Goal: Transaction & Acquisition: Download file/media

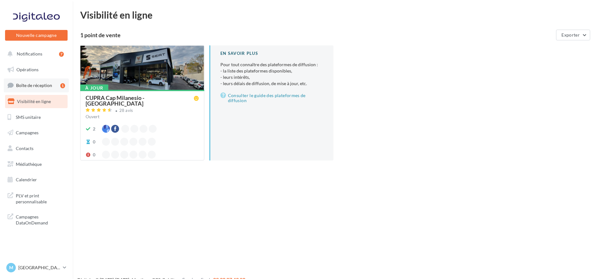
click at [38, 87] on span "Boîte de réception" at bounding box center [34, 85] width 36 height 5
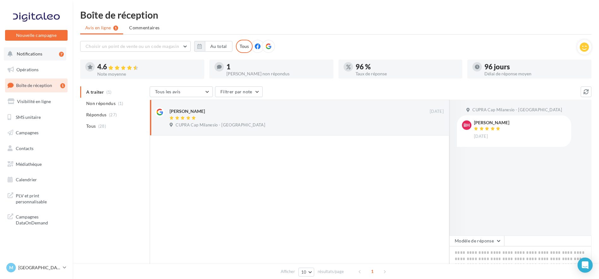
click at [41, 54] on span "Notifications" at bounding box center [30, 53] width 26 height 5
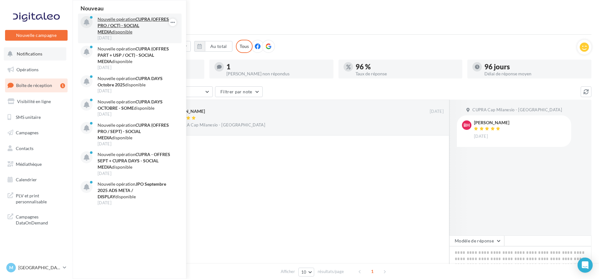
click at [135, 22] on p "Nouvelle opération CUPRA (OFFRES PRO / OCT) - SOCIAL MEDIA disponible" at bounding box center [134, 25] width 73 height 19
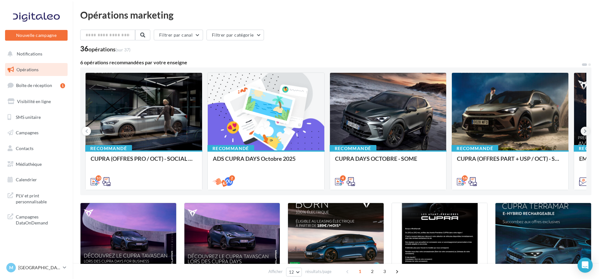
click at [584, 128] on icon at bounding box center [585, 131] width 3 height 6
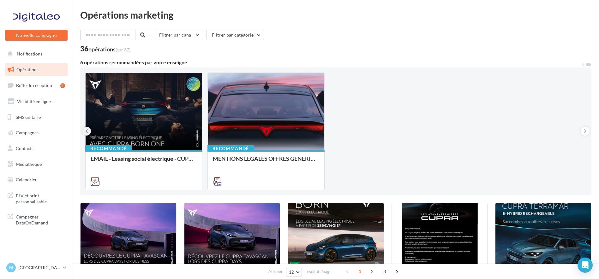
click at [85, 132] on button at bounding box center [86, 131] width 9 height 9
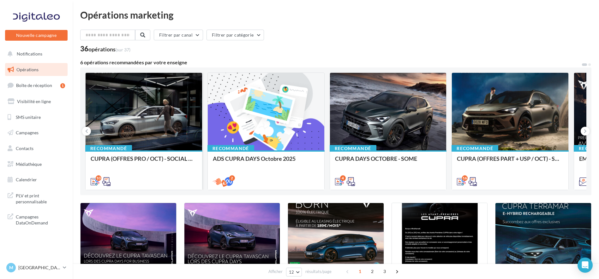
click at [146, 128] on div at bounding box center [144, 112] width 116 height 78
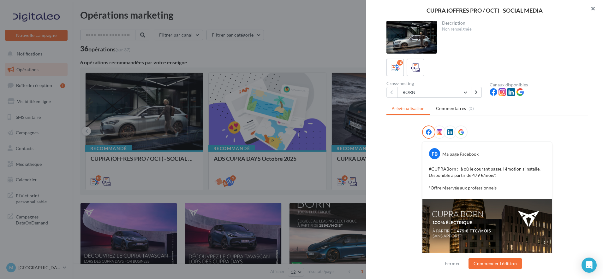
click at [593, 5] on button "button" at bounding box center [590, 9] width 25 height 19
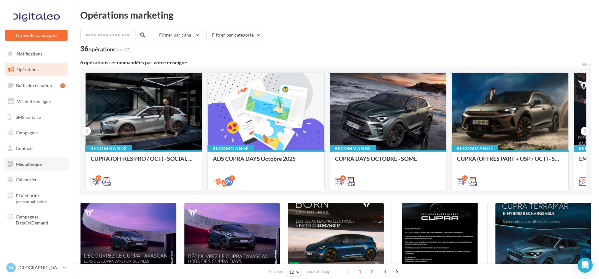
click at [30, 163] on span "Médiathèque" at bounding box center [29, 164] width 26 height 5
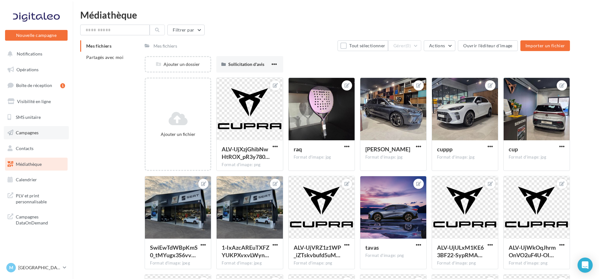
click at [27, 133] on span "Campagnes" at bounding box center [27, 132] width 23 height 5
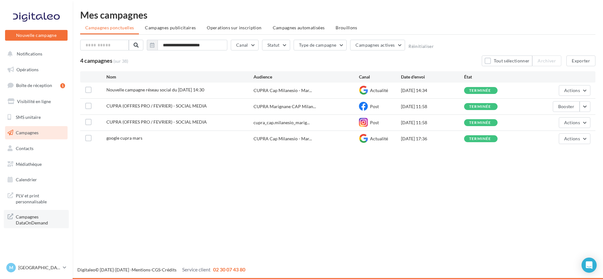
click at [31, 223] on span "Campagnes DataOnDemand" at bounding box center [40, 220] width 49 height 14
click at [29, 181] on span "Calendrier" at bounding box center [26, 179] width 21 height 5
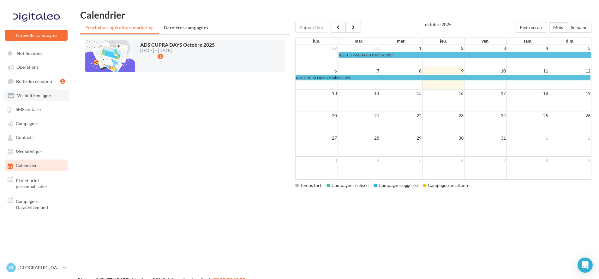
click at [37, 97] on span "Visibilité en ligne" at bounding box center [34, 95] width 34 height 5
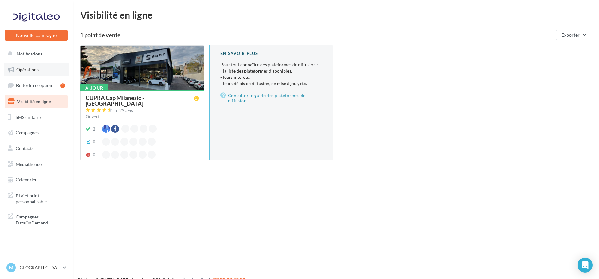
click at [37, 68] on span "Opérations" at bounding box center [27, 69] width 22 height 5
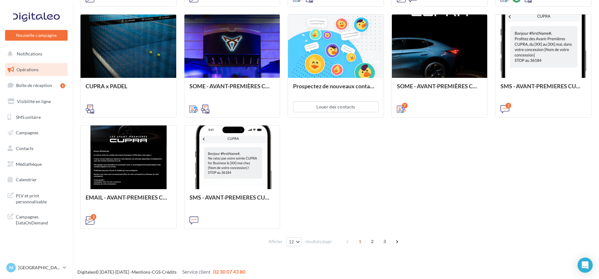
scroll to position [301, 0]
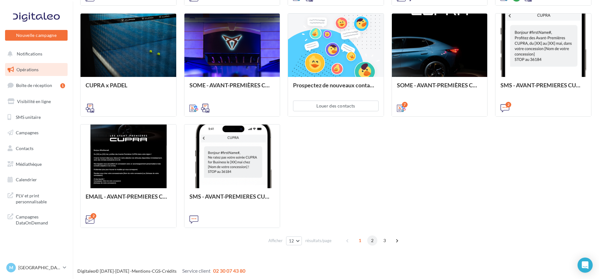
click at [372, 243] on span "2" at bounding box center [372, 241] width 10 height 10
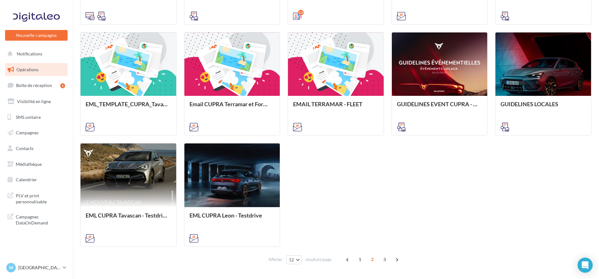
scroll to position [302, 0]
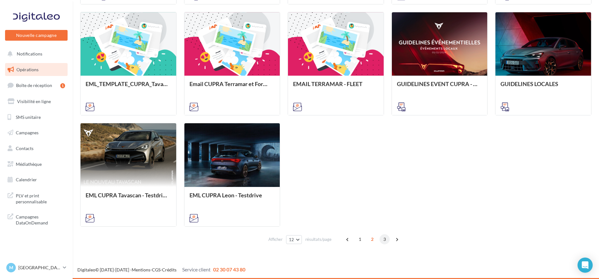
click at [385, 241] on span "3" at bounding box center [384, 240] width 10 height 10
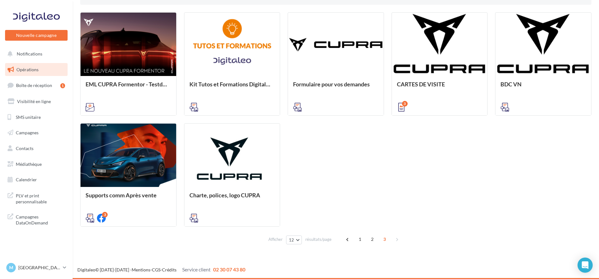
scroll to position [178, 0]
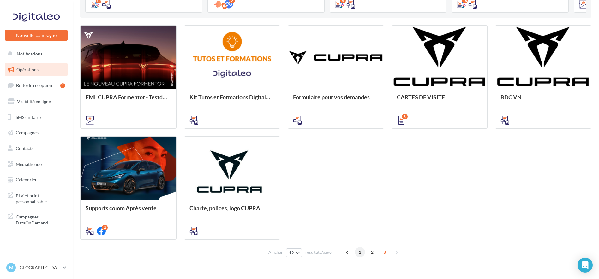
click at [360, 253] on span "1" at bounding box center [360, 252] width 10 height 10
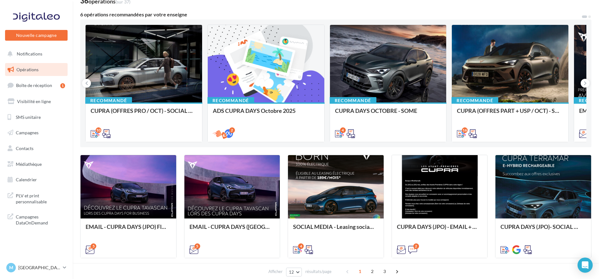
scroll to position [0, 0]
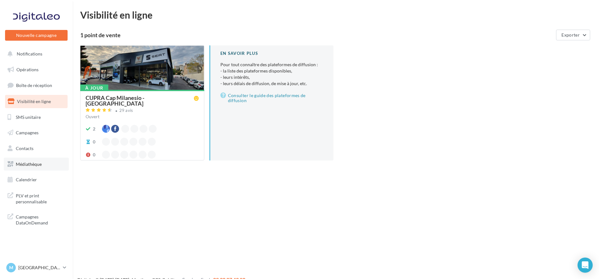
click at [27, 165] on span "Médiathèque" at bounding box center [29, 164] width 26 height 5
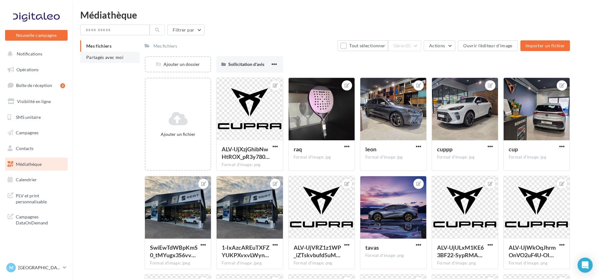
click at [110, 58] on span "Partagés avec moi" at bounding box center [104, 57] width 37 height 5
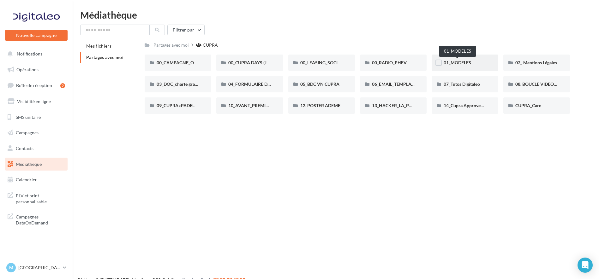
click at [455, 62] on span "01_MODELES" at bounding box center [456, 62] width 27 height 5
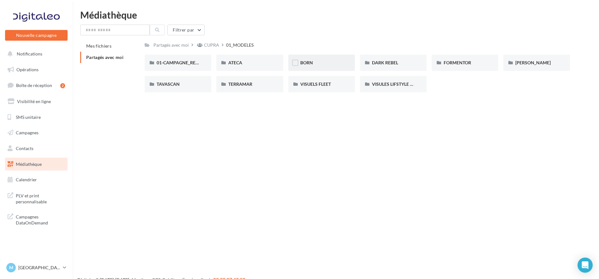
click at [310, 66] on div "BORN" at bounding box center [321, 63] width 43 height 6
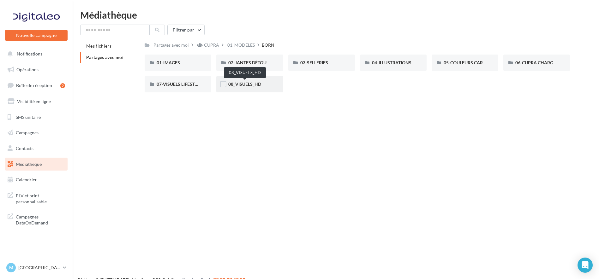
click at [242, 84] on span "08_VISUELS_HD" at bounding box center [244, 83] width 33 height 5
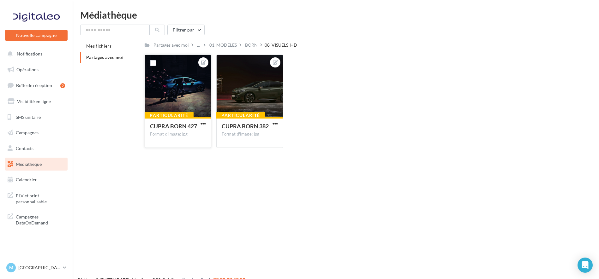
click at [181, 88] on div at bounding box center [178, 86] width 66 height 63
click at [238, 81] on div at bounding box center [250, 86] width 66 height 63
click at [224, 65] on label at bounding box center [225, 63] width 6 height 6
click at [251, 134] on div "Format d'image: jpg" at bounding box center [250, 135] width 56 height 6
click at [225, 61] on label at bounding box center [225, 63] width 6 height 6
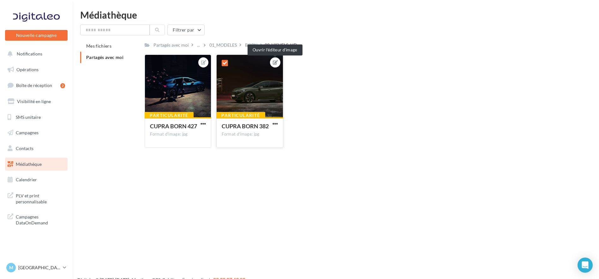
click at [275, 62] on icon at bounding box center [275, 62] width 5 height 4
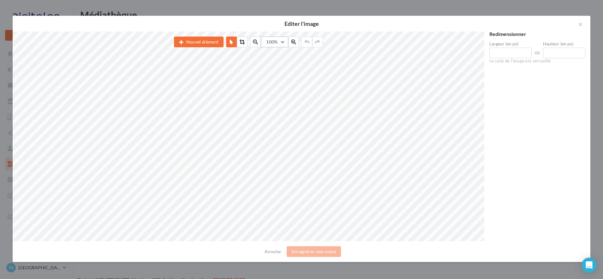
click at [284, 43] on button "100%" at bounding box center [274, 42] width 27 height 11
click at [283, 42] on button "100%" at bounding box center [274, 42] width 27 height 11
click at [284, 40] on button "236%" at bounding box center [274, 42] width 27 height 11
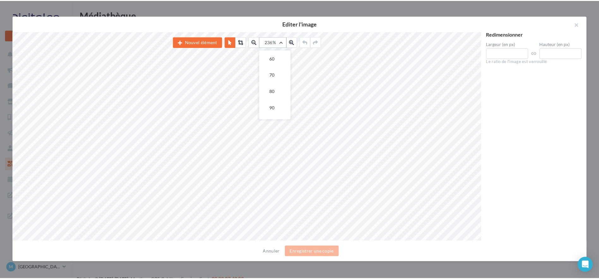
scroll to position [32, 0]
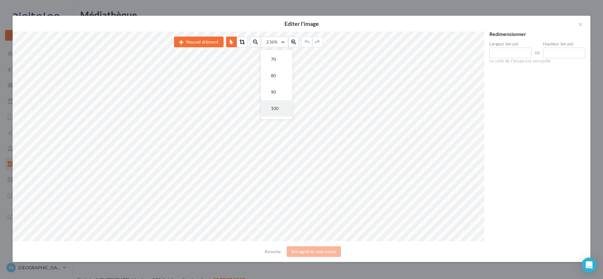
click at [272, 108] on span "100" at bounding box center [275, 108] width 8 height 5
click at [507, 116] on div "Redimensionner Largeur (en px) **** Hauteur (en px) **** Le ratio de l'image es…" at bounding box center [537, 137] width 106 height 210
click at [578, 22] on button "button" at bounding box center [577, 25] width 25 height 19
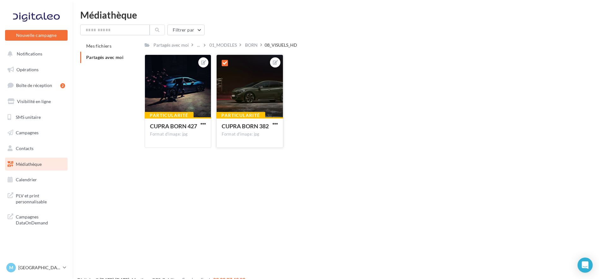
click at [224, 63] on icon at bounding box center [225, 63] width 4 height 4
click at [244, 115] on div "Particularité" at bounding box center [240, 115] width 49 height 7
click at [247, 129] on span "CUPRA BORN 382" at bounding box center [245, 126] width 47 height 7
click at [247, 126] on span "CUPRA BORN 382" at bounding box center [245, 126] width 47 height 7
click at [275, 123] on span "button" at bounding box center [274, 123] width 5 height 5
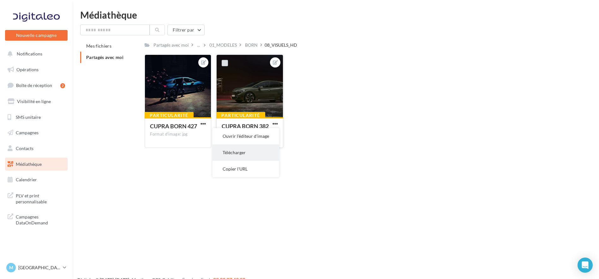
click at [239, 152] on button "Télécharger" at bounding box center [245, 153] width 67 height 16
